Goal: Find contact information: Find contact information

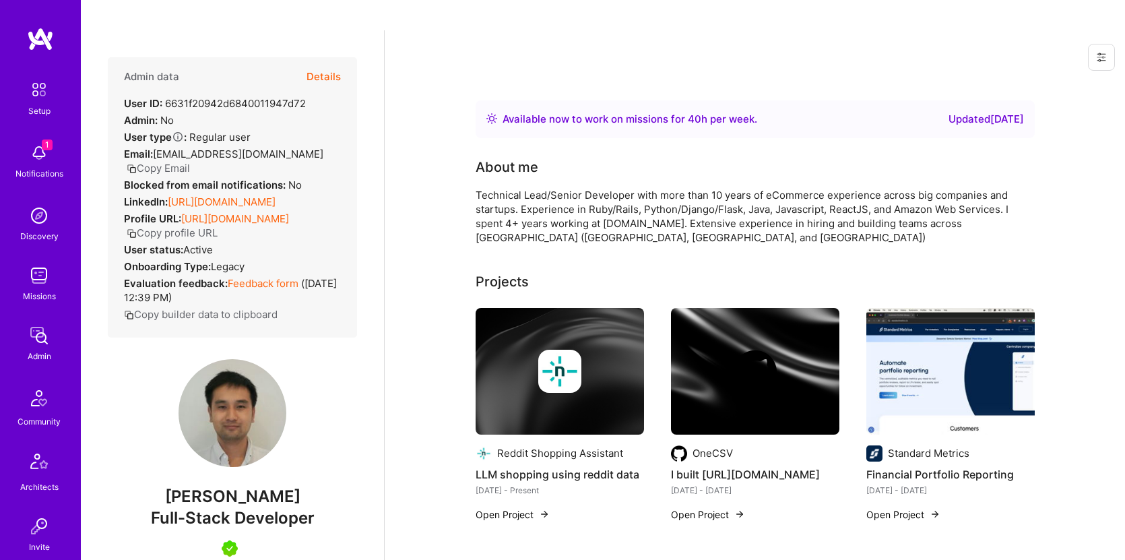
click at [187, 161] on button "Copy Email" at bounding box center [158, 168] width 63 height 14
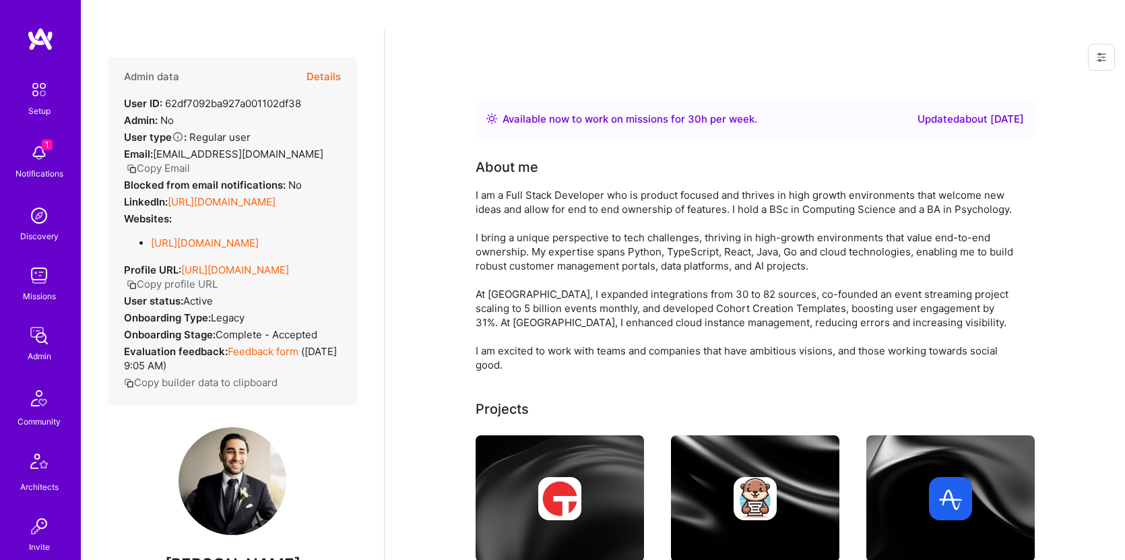
click at [183, 161] on button "Copy Email" at bounding box center [158, 168] width 63 height 14
